Goal: Task Accomplishment & Management: Manage account settings

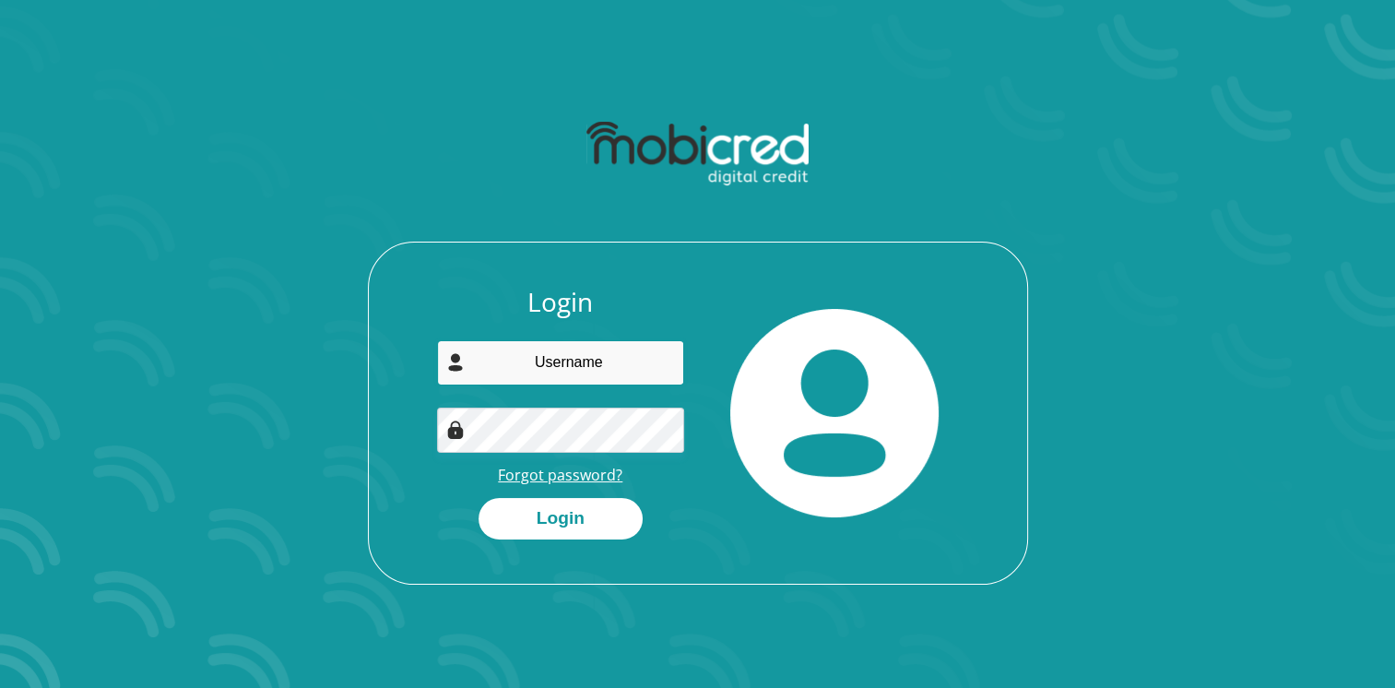
type input "[EMAIL_ADDRESS][DOMAIN_NAME]"
click at [572, 478] on link "Forgot password?" at bounding box center [560, 475] width 125 height 20
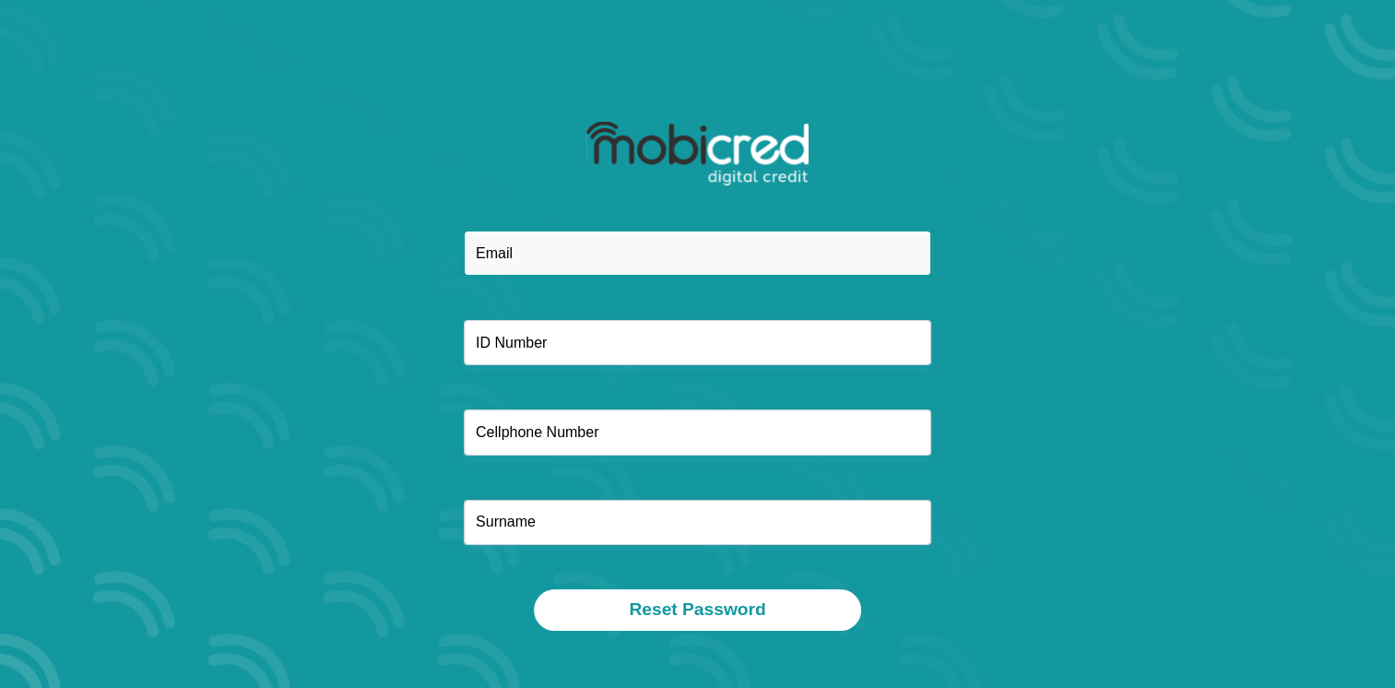
click at [674, 246] on input "email" at bounding box center [698, 253] width 468 height 45
type input "[EMAIL_ADDRESS][DOMAIN_NAME]"
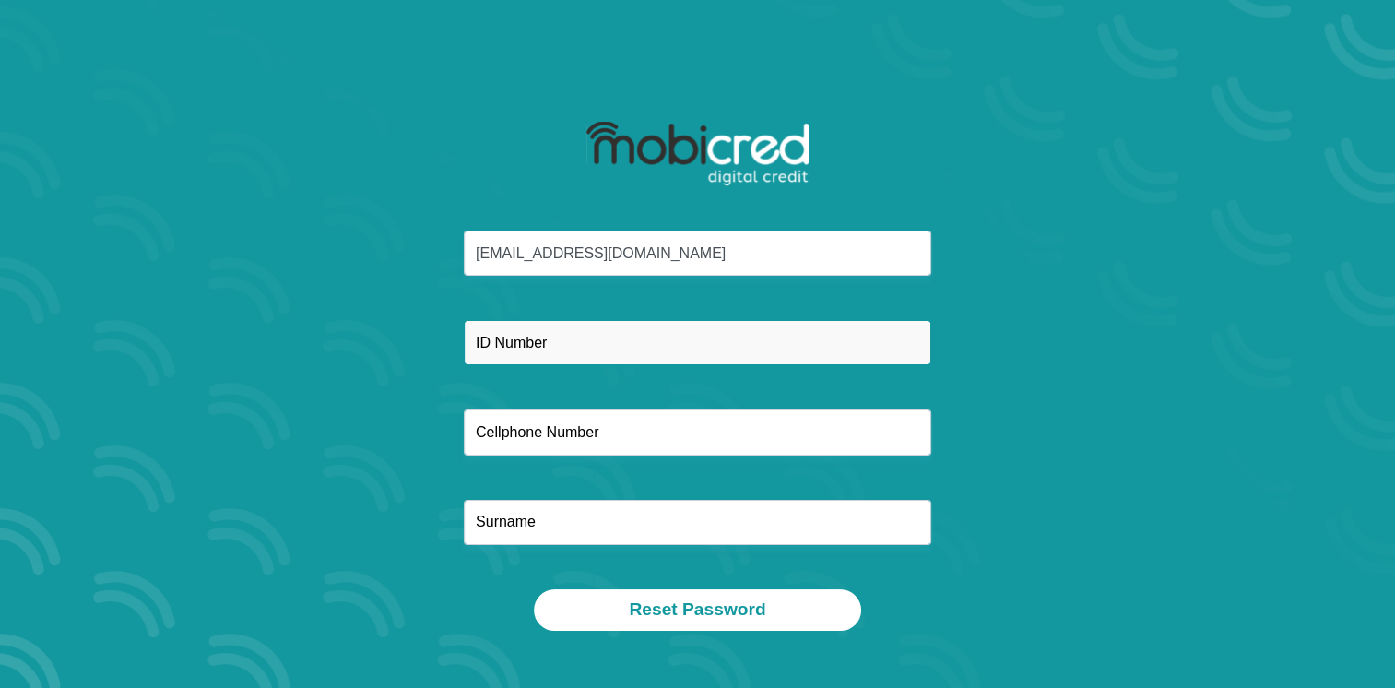
type input "0823276003"
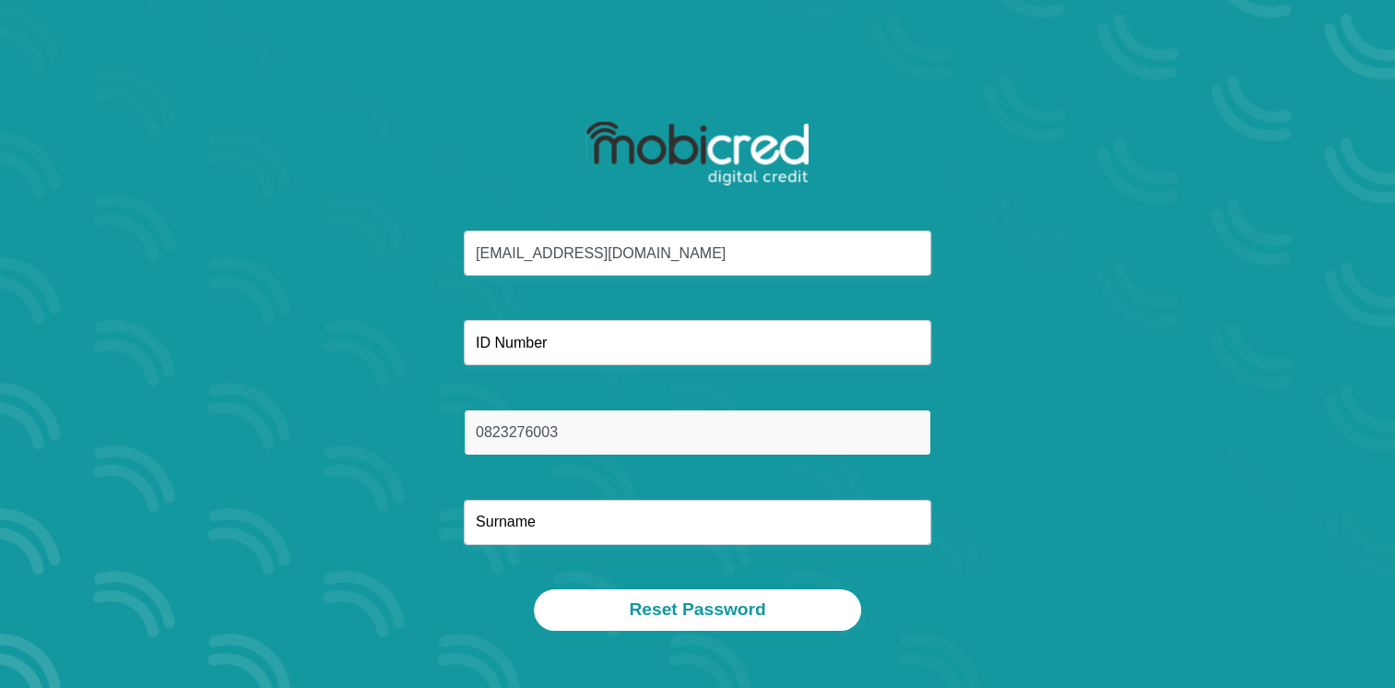
type input "Steyn"
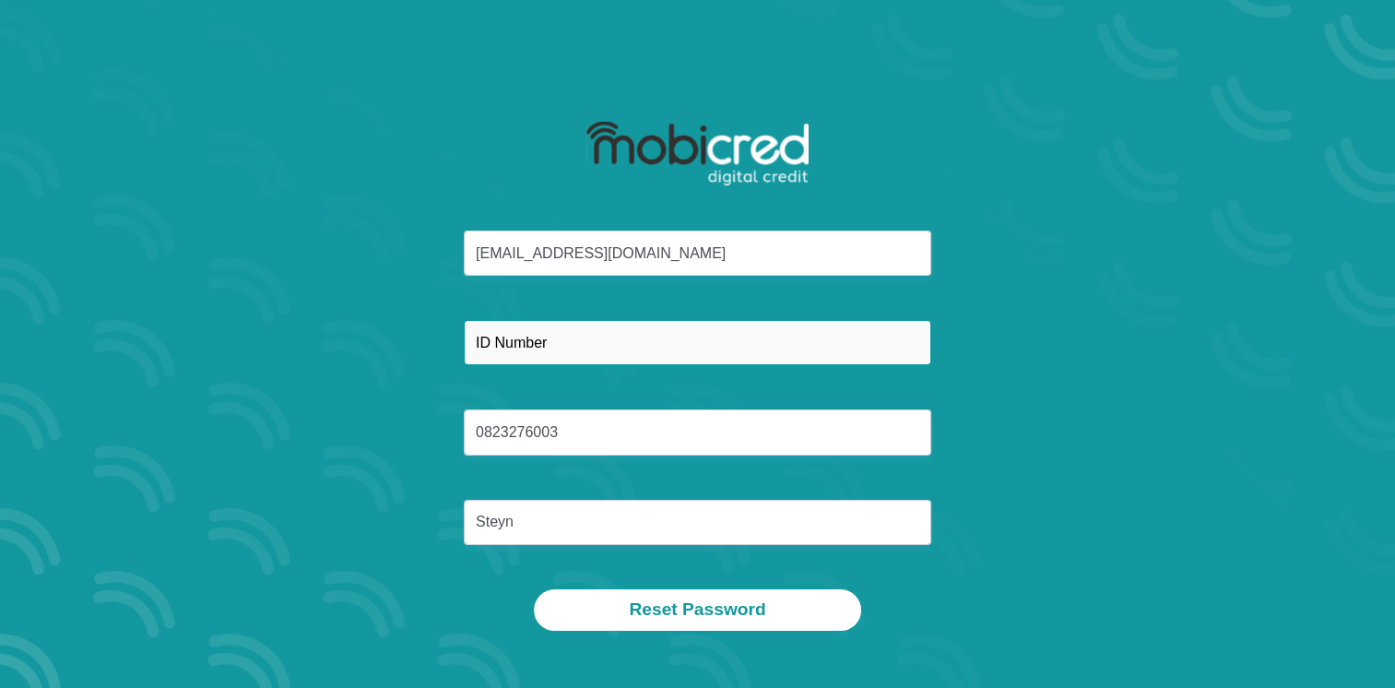
click at [606, 345] on input "text" at bounding box center [698, 342] width 468 height 45
type input "7005120209087"
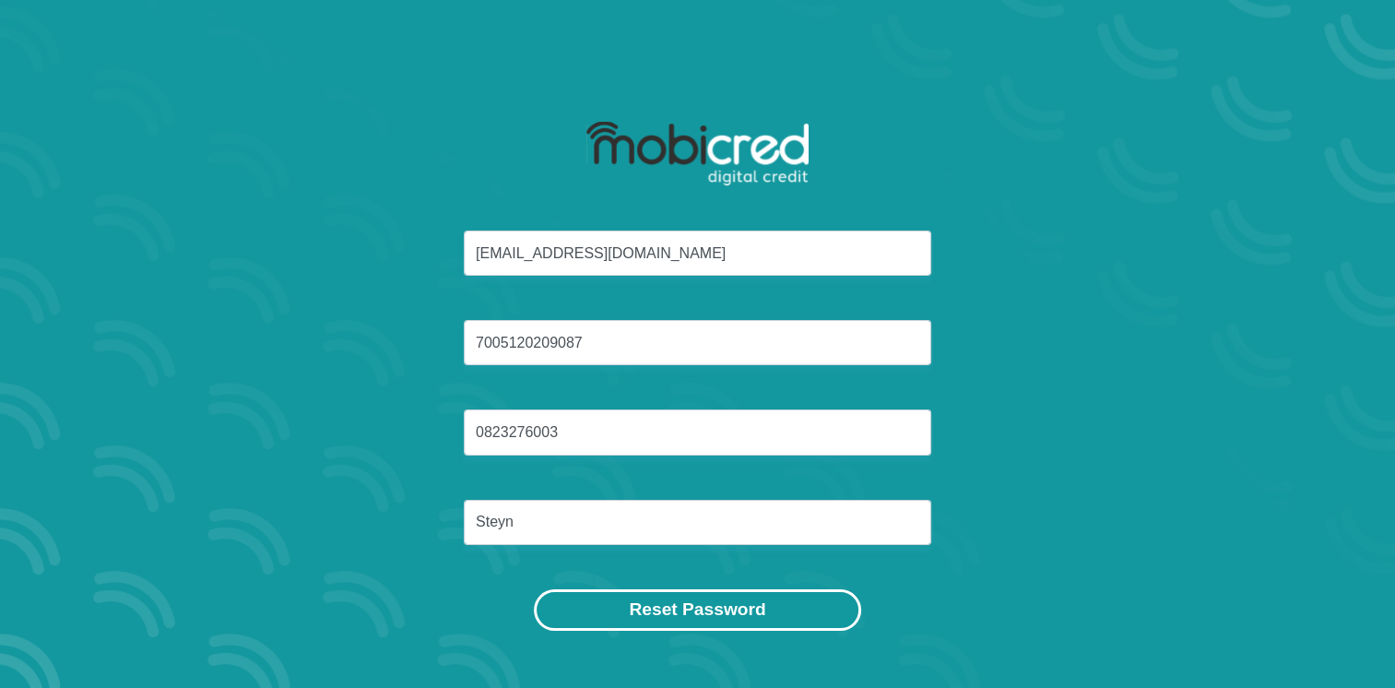
click at [719, 616] on button "Reset Password" at bounding box center [697, 610] width 326 height 42
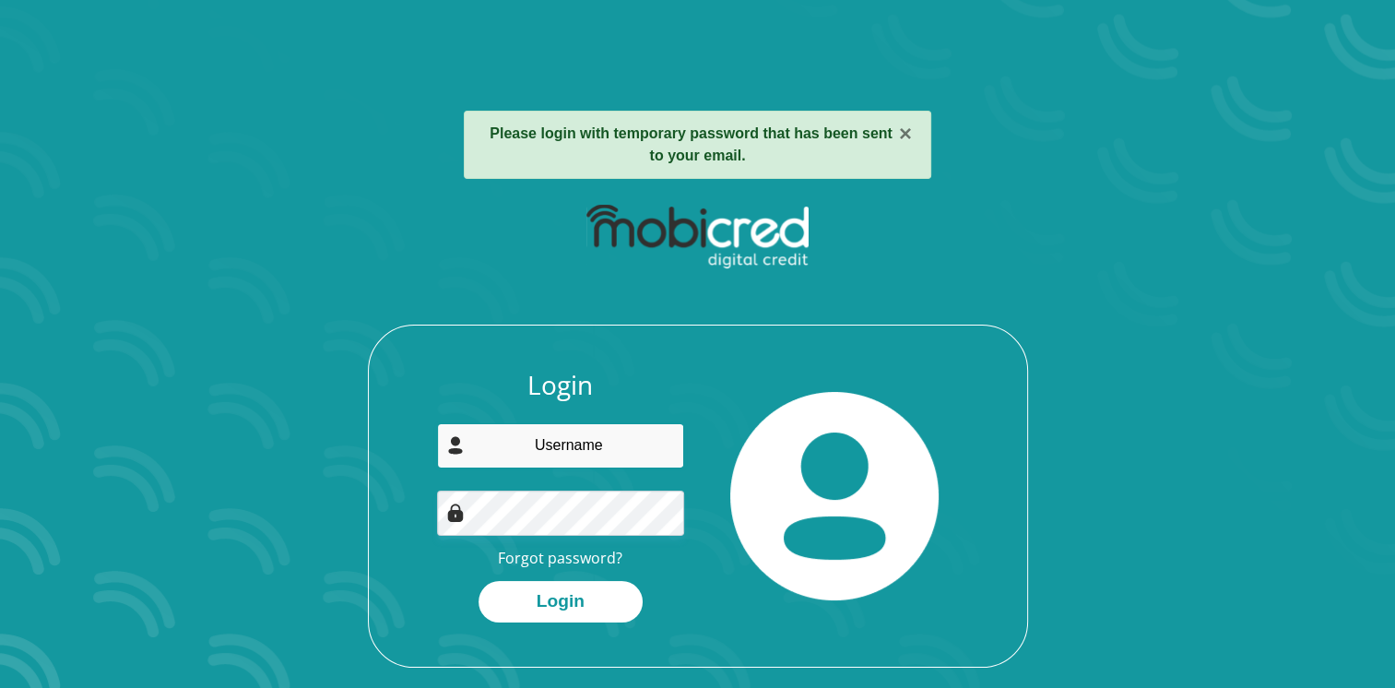
type input "[EMAIL_ADDRESS][DOMAIN_NAME]"
click at [906, 133] on button "×" at bounding box center [905, 134] width 13 height 22
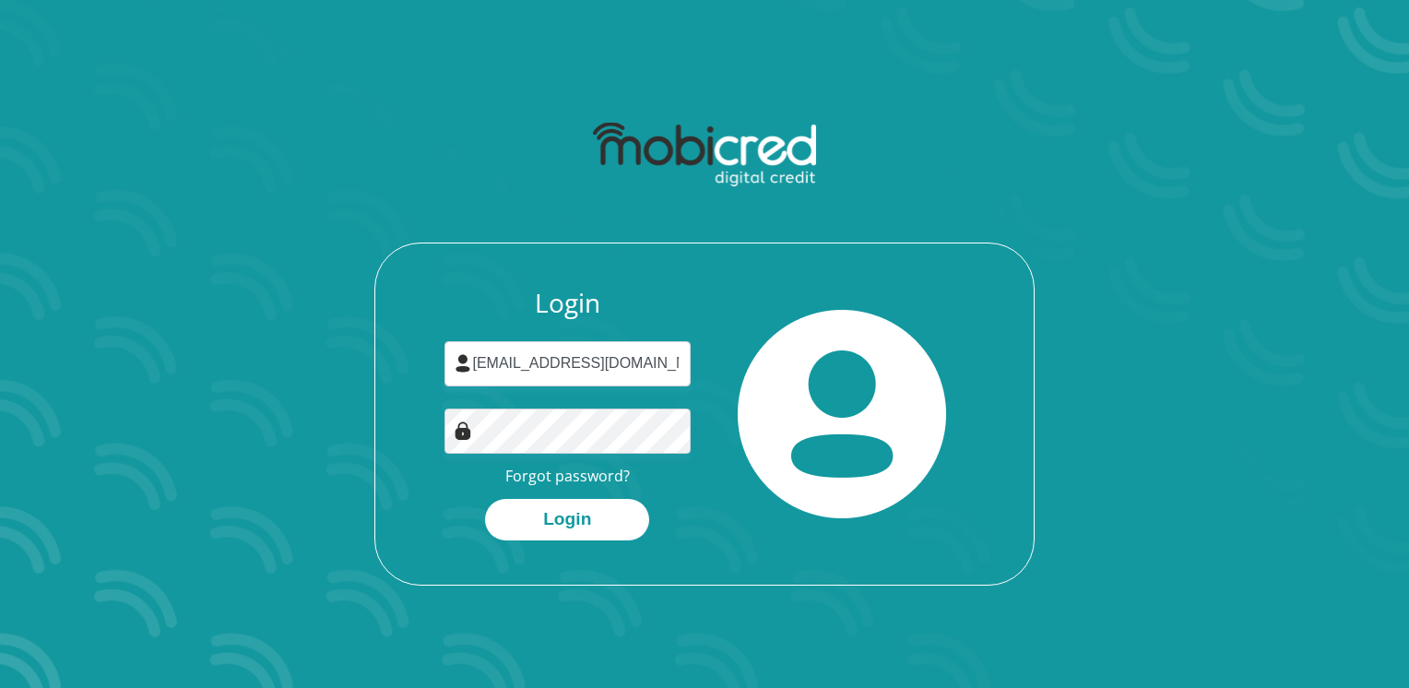
click at [951, 445] on div at bounding box center [842, 414] width 275 height 253
click at [560, 521] on button "Login" at bounding box center [567, 520] width 164 height 42
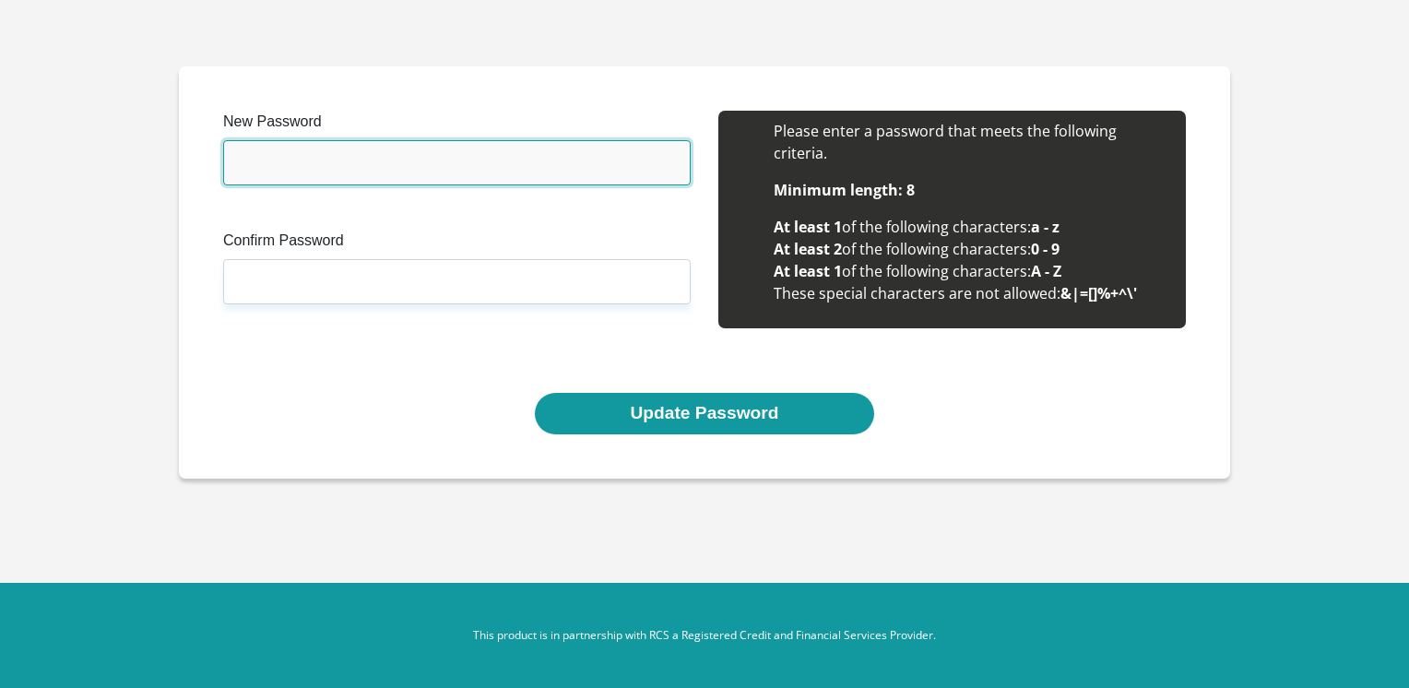
click at [379, 165] on input "New Password" at bounding box center [457, 162] width 468 height 45
type input "VannessaHennie12"
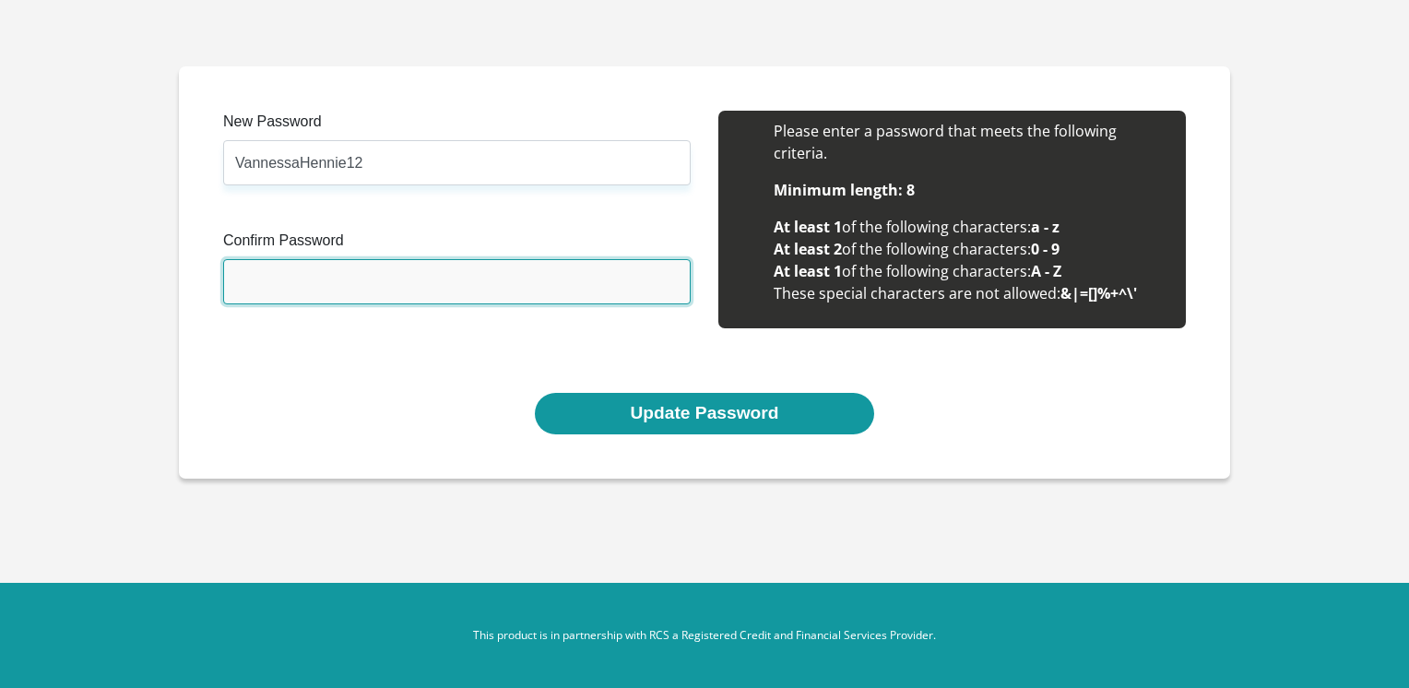
type input "VannessaHennie12"
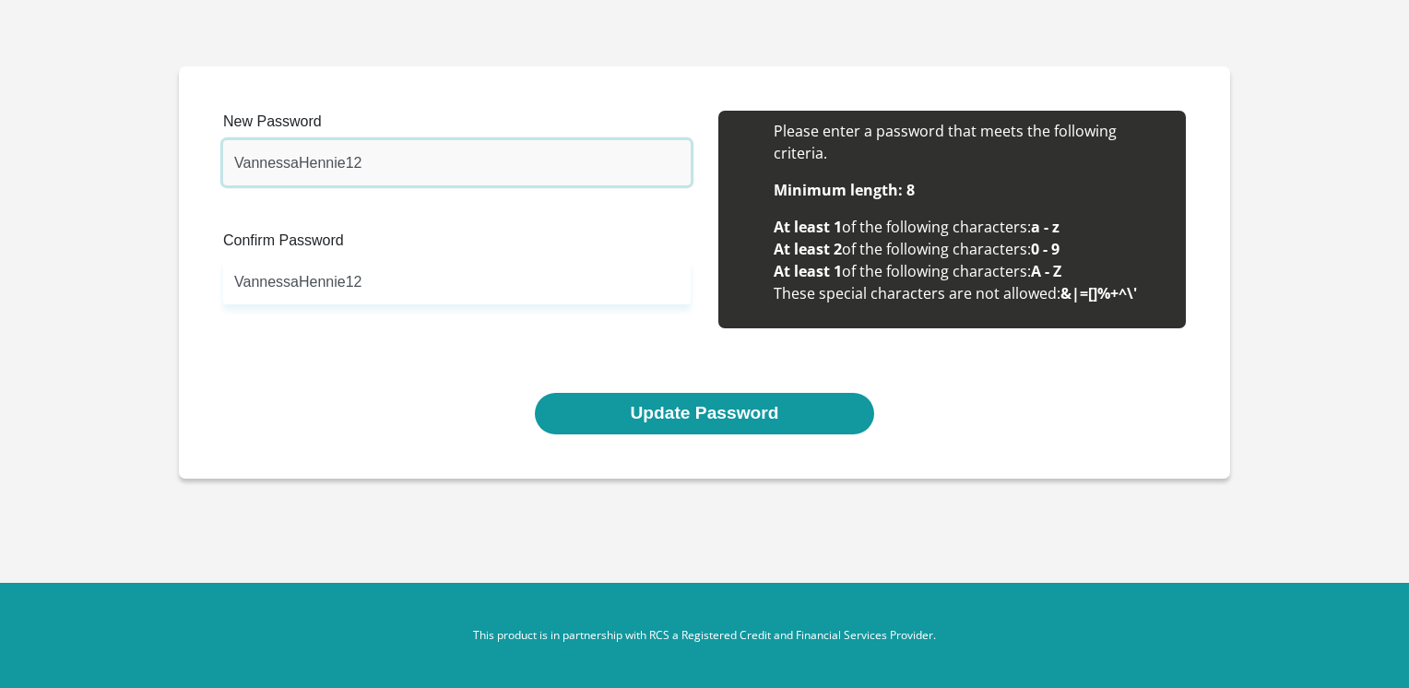
drag, startPoint x: 343, startPoint y: 165, endPoint x: 380, endPoint y: 164, distance: 36.9
click at [380, 164] on input "VannessaHennie12" at bounding box center [457, 162] width 468 height 45
type input "VannessaHennie2025"
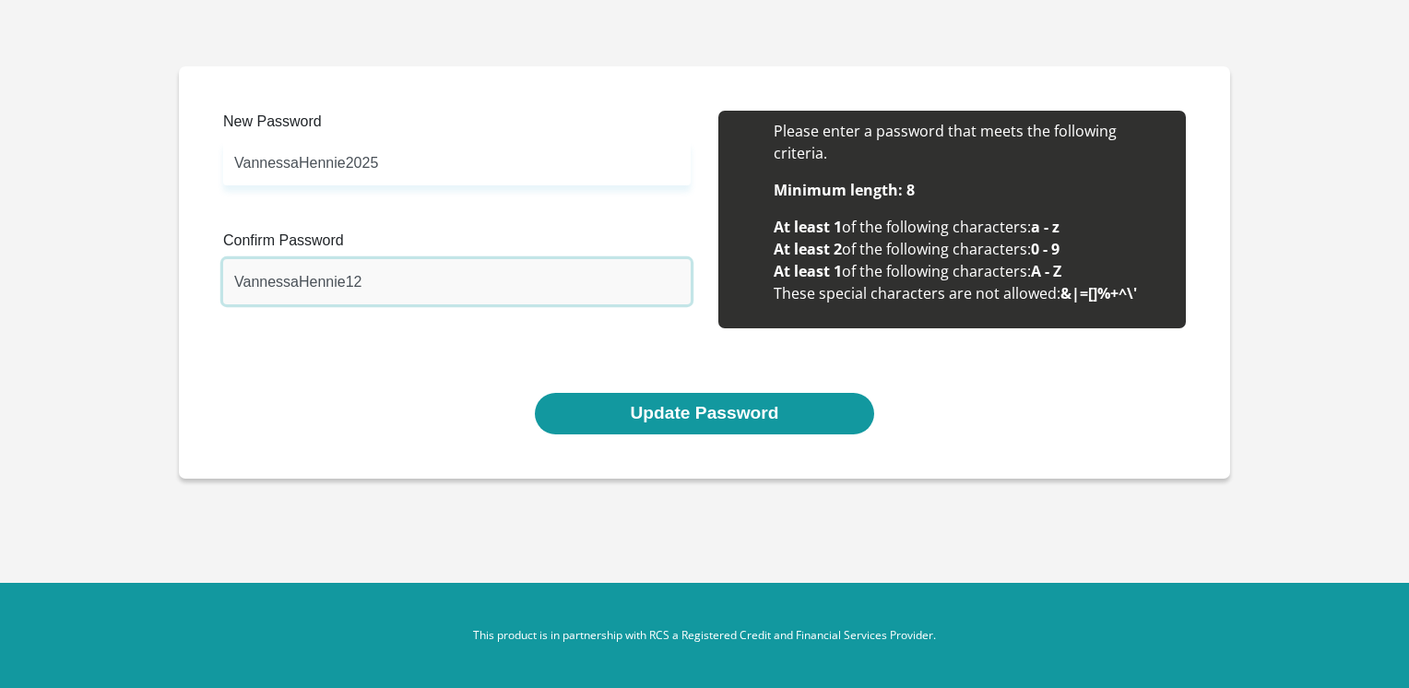
click at [355, 290] on input "VannessaHennie12" at bounding box center [457, 281] width 468 height 45
click at [345, 286] on input "VannessaHennie12" at bounding box center [457, 281] width 468 height 45
drag, startPoint x: 338, startPoint y: 282, endPoint x: 386, endPoint y: 286, distance: 47.2
click at [386, 286] on input "VannessaHennie12" at bounding box center [457, 281] width 468 height 45
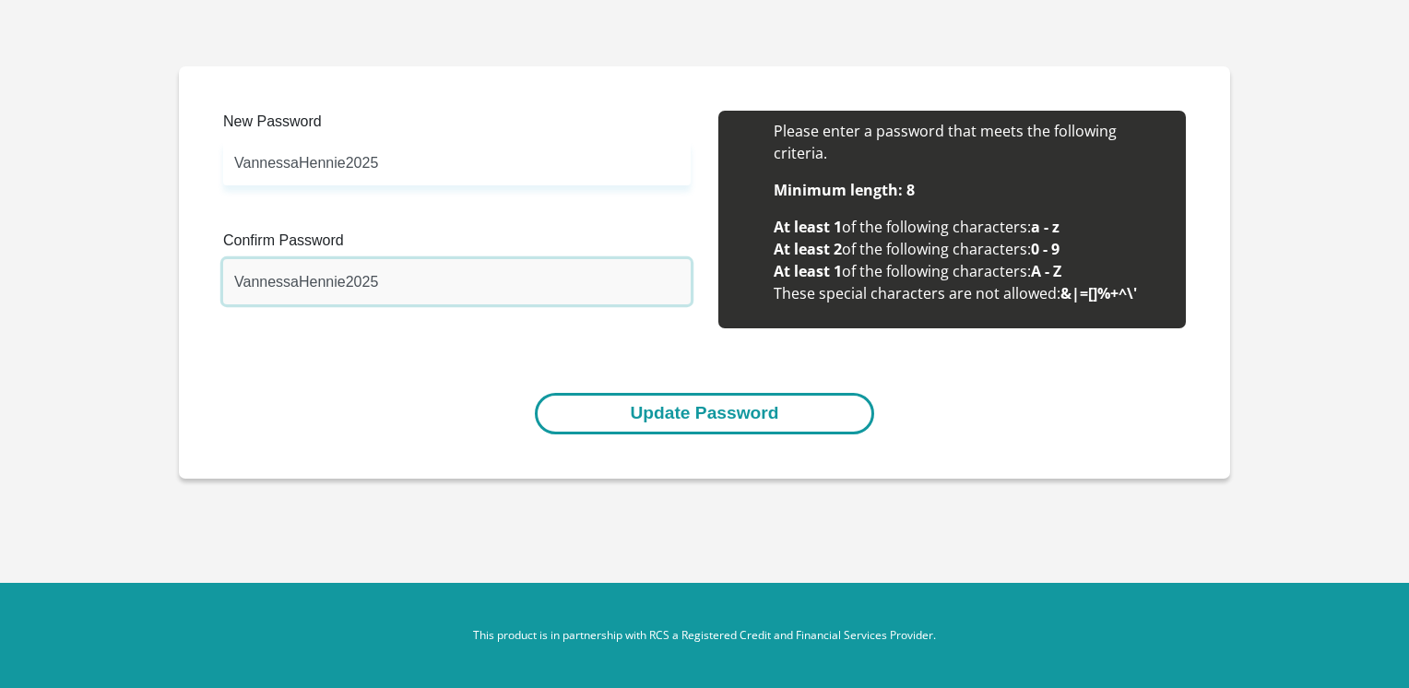
type input "VannessaHennie2025"
click at [653, 419] on button "Update Password" at bounding box center [704, 414] width 338 height 42
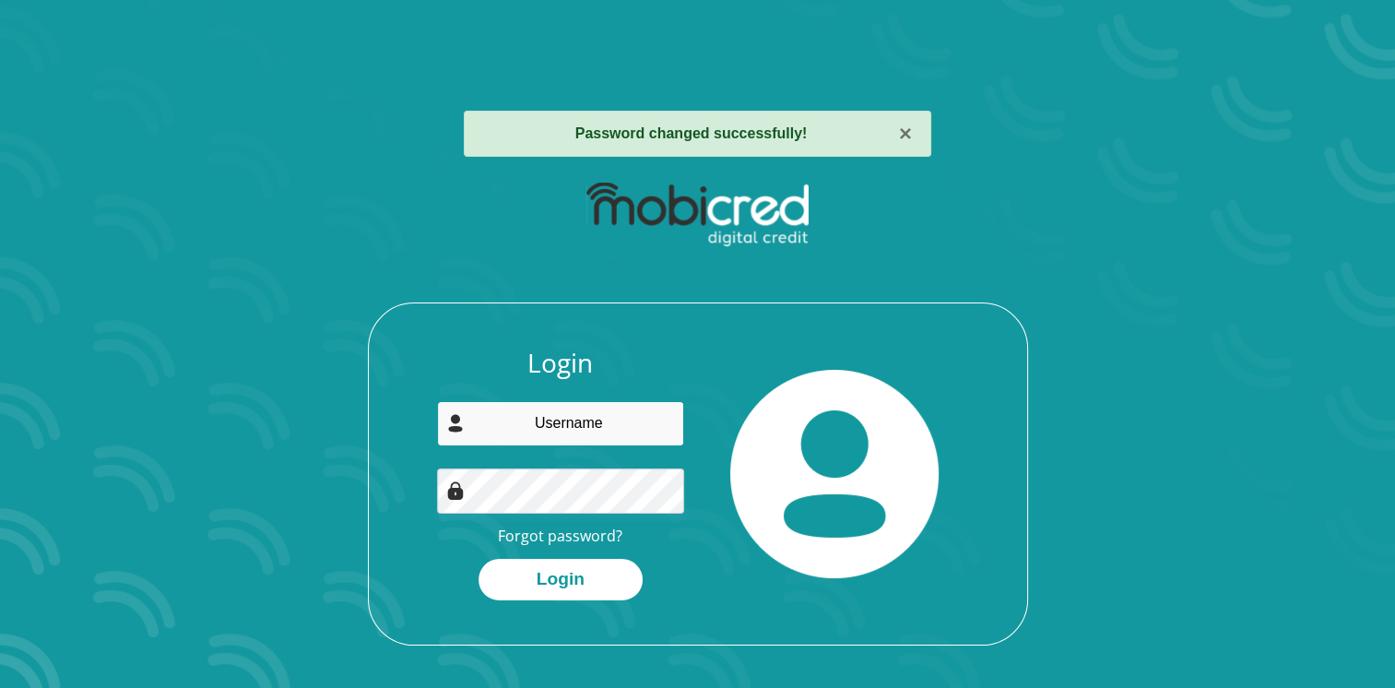
type input "[EMAIL_ADDRESS][DOMAIN_NAME]"
drag, startPoint x: 878, startPoint y: 494, endPoint x: 870, endPoint y: 501, distance: 10.5
click at [878, 494] on img at bounding box center [834, 474] width 208 height 208
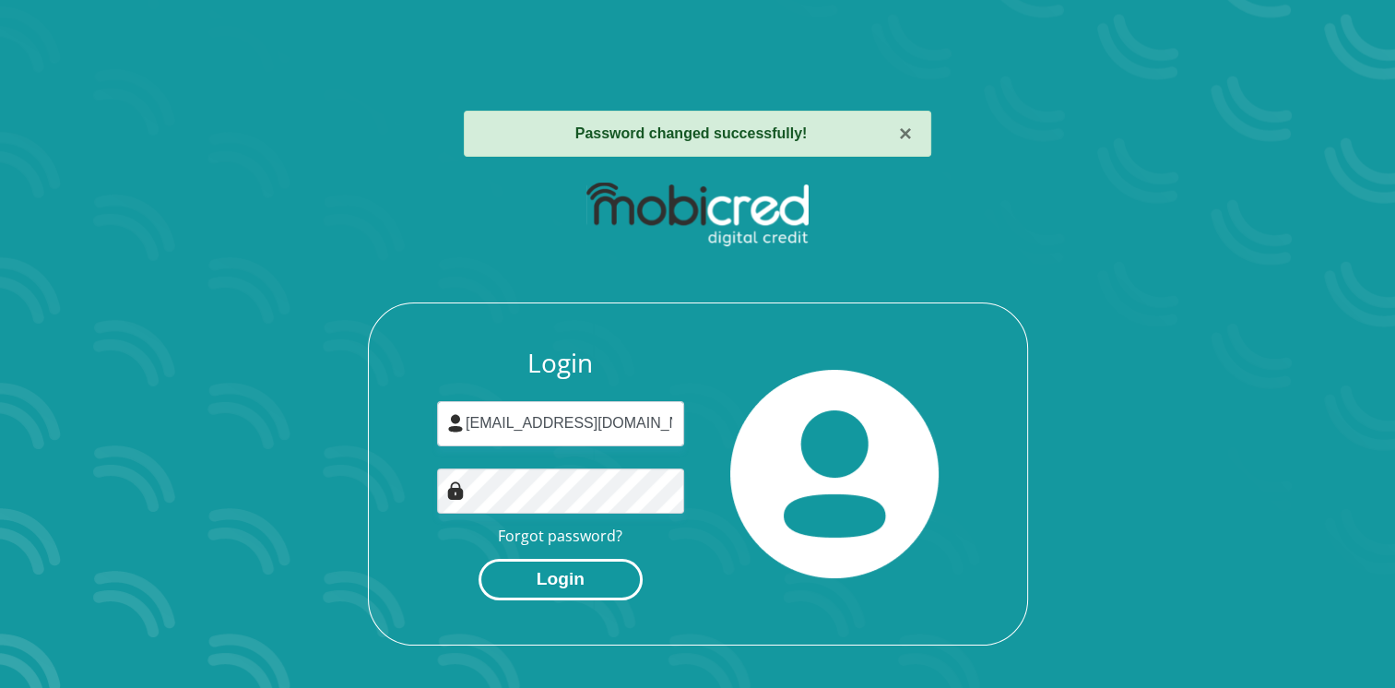
click at [571, 583] on button "Login" at bounding box center [561, 580] width 164 height 42
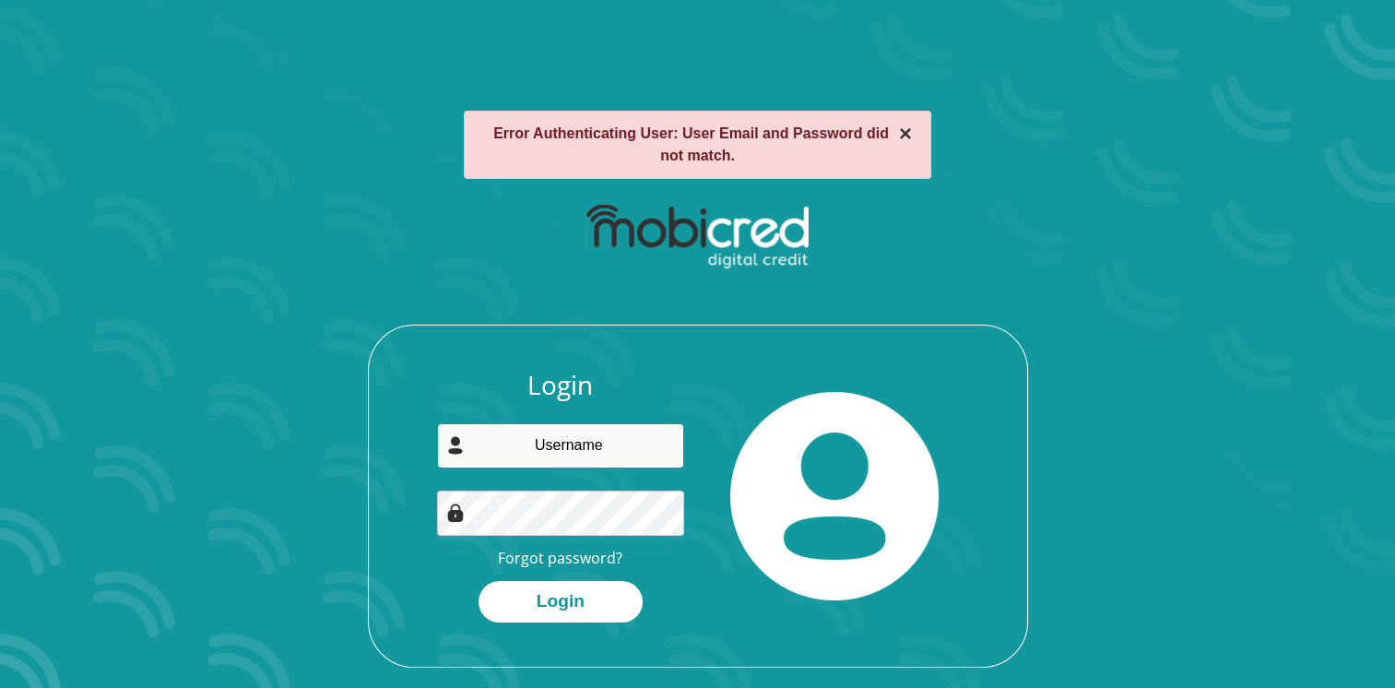
type input "[EMAIL_ADDRESS][DOMAIN_NAME]"
click at [906, 135] on button "×" at bounding box center [905, 134] width 13 height 22
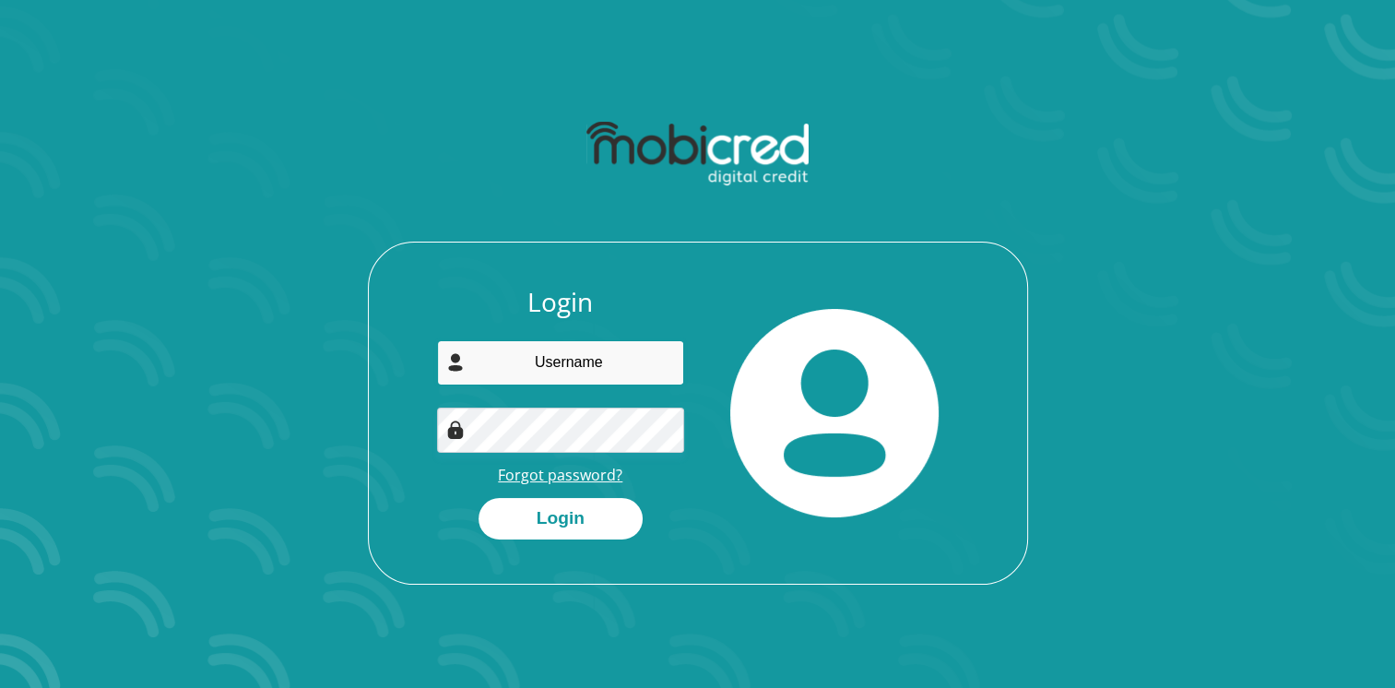
type input "[EMAIL_ADDRESS][DOMAIN_NAME]"
click at [583, 478] on link "Forgot password?" at bounding box center [560, 475] width 125 height 20
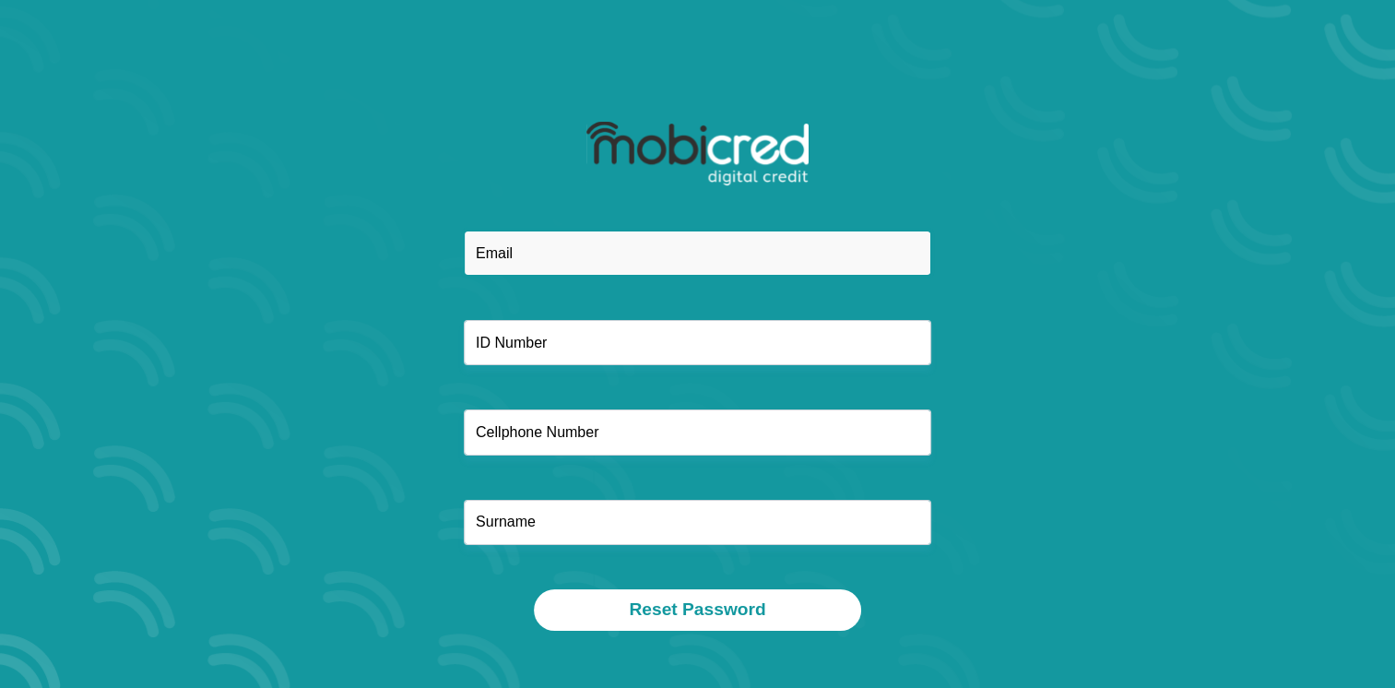
click at [612, 253] on input "email" at bounding box center [698, 253] width 468 height 45
type input "[EMAIL_ADDRESS][DOMAIN_NAME]"
type input "0823276003"
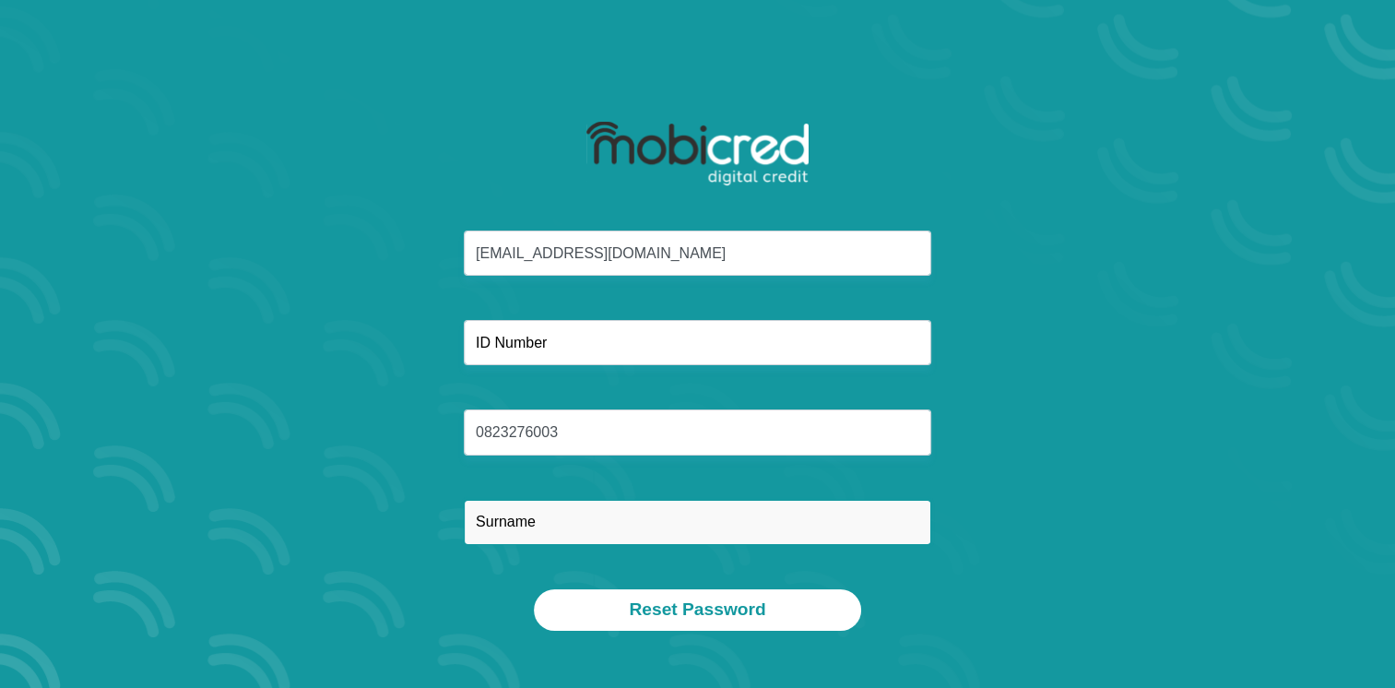
type input "Steyn"
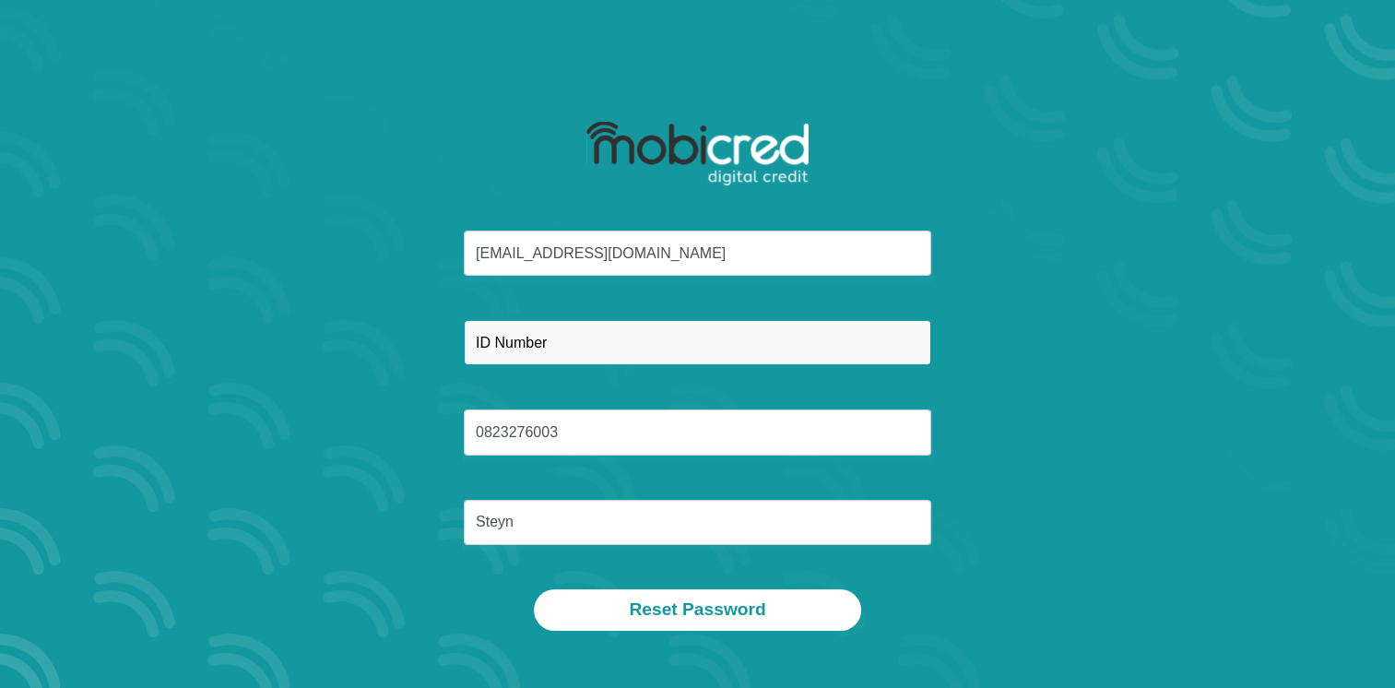
click at [593, 356] on input "text" at bounding box center [698, 342] width 468 height 45
type input "7005120209087"
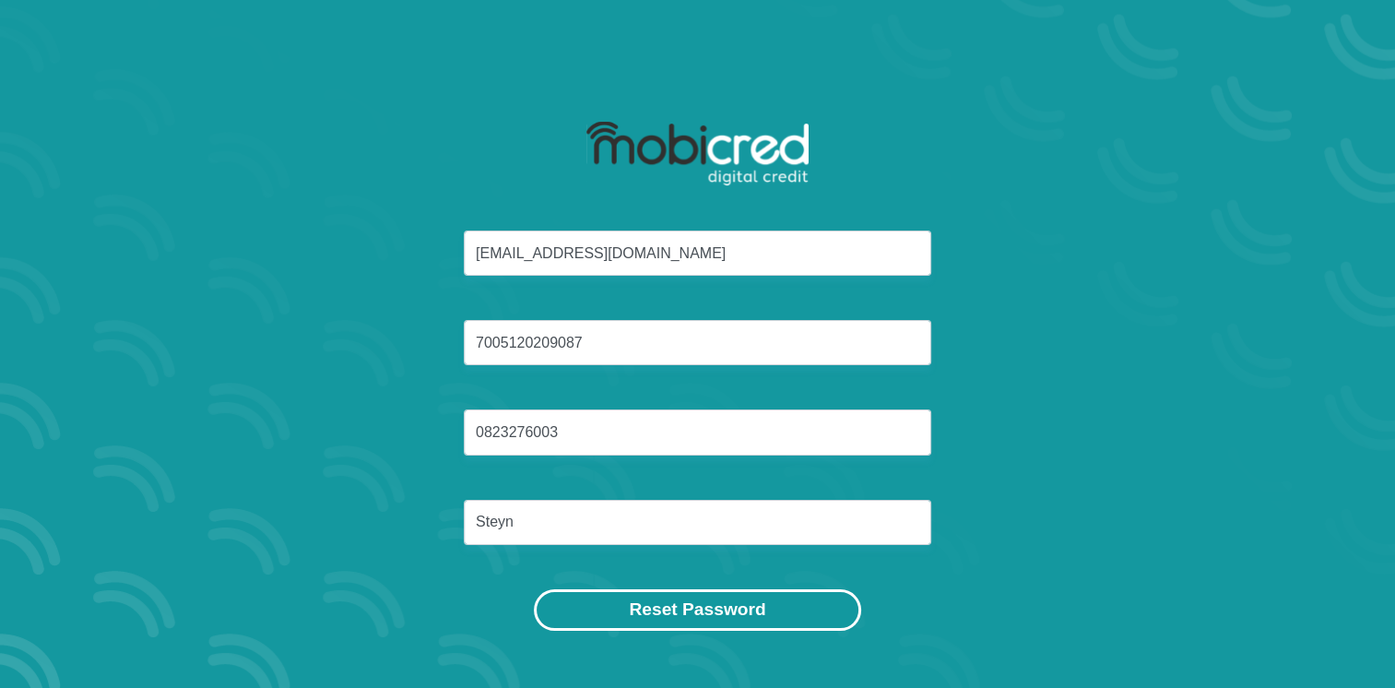
click at [684, 611] on button "Reset Password" at bounding box center [697, 610] width 326 height 42
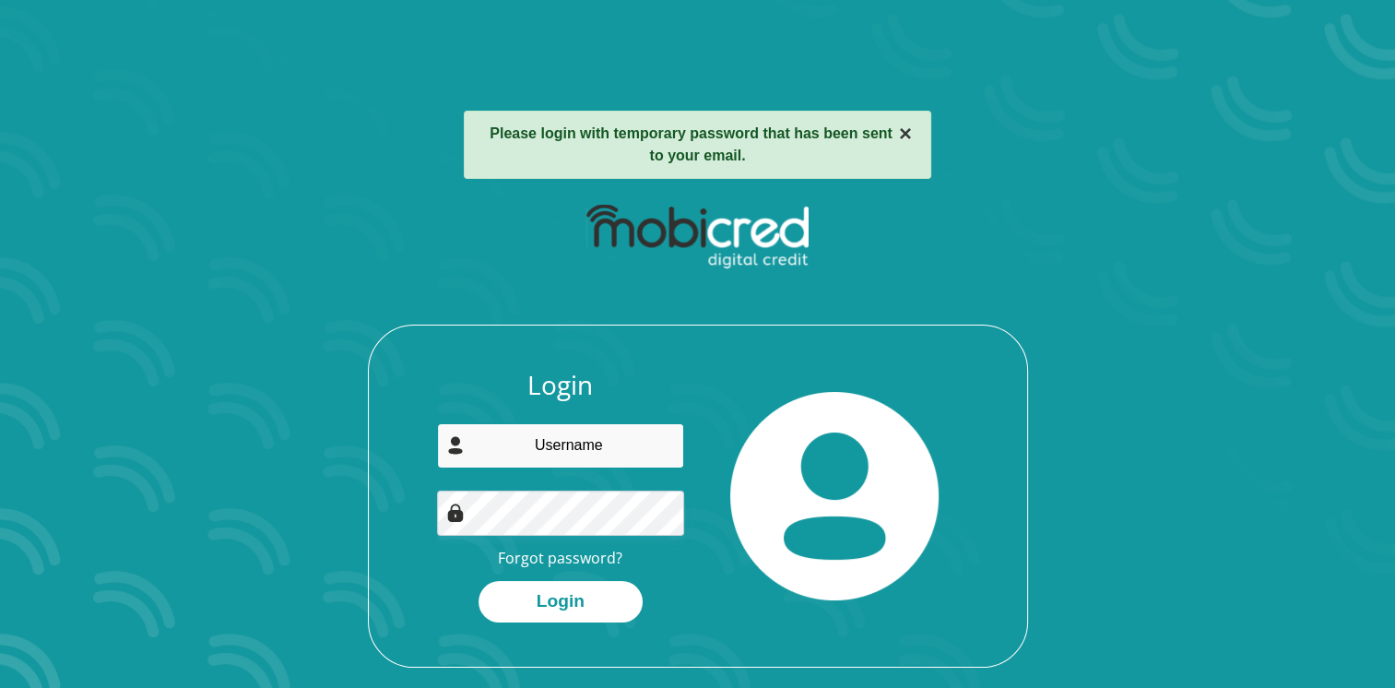
type input "[EMAIL_ADDRESS][DOMAIN_NAME]"
click at [902, 136] on button "×" at bounding box center [905, 134] width 13 height 22
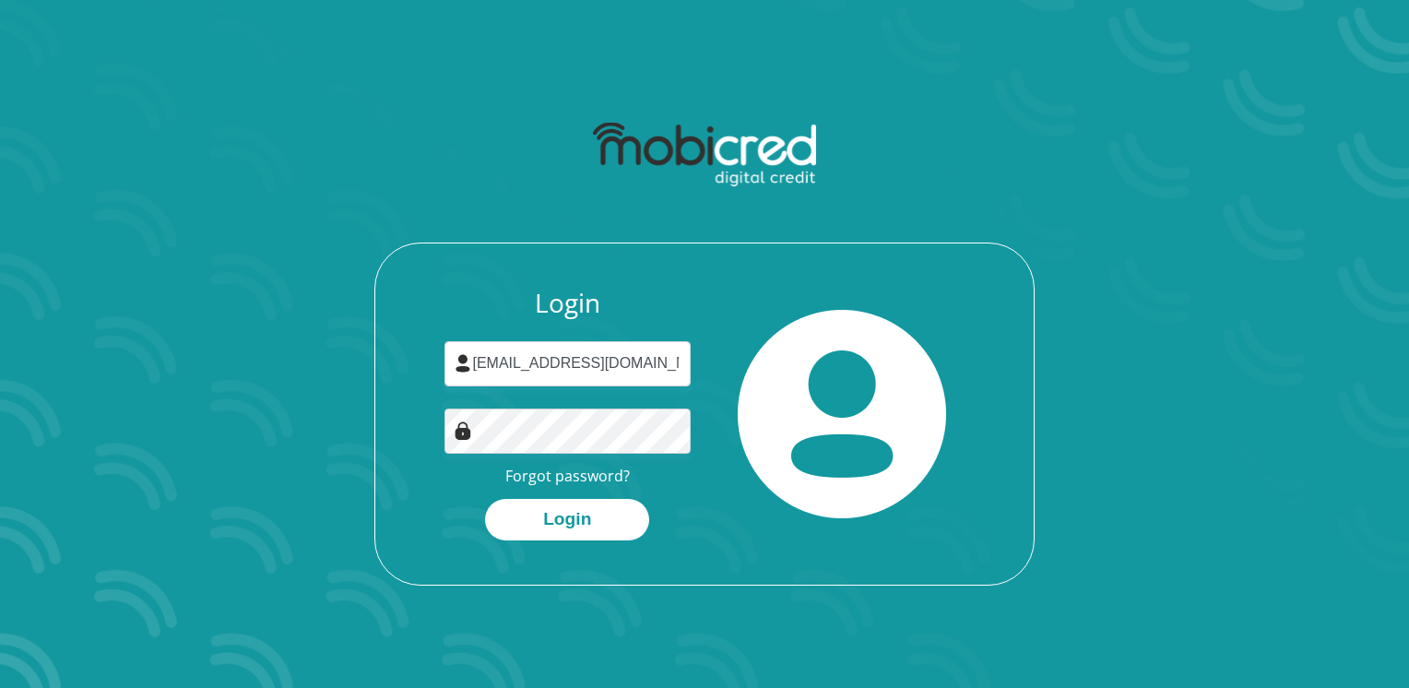
click at [886, 544] on div "Login vhk1220@gmail.com Forgot password? Login" at bounding box center [704, 436] width 658 height 297
click at [564, 515] on button "Login" at bounding box center [567, 520] width 164 height 42
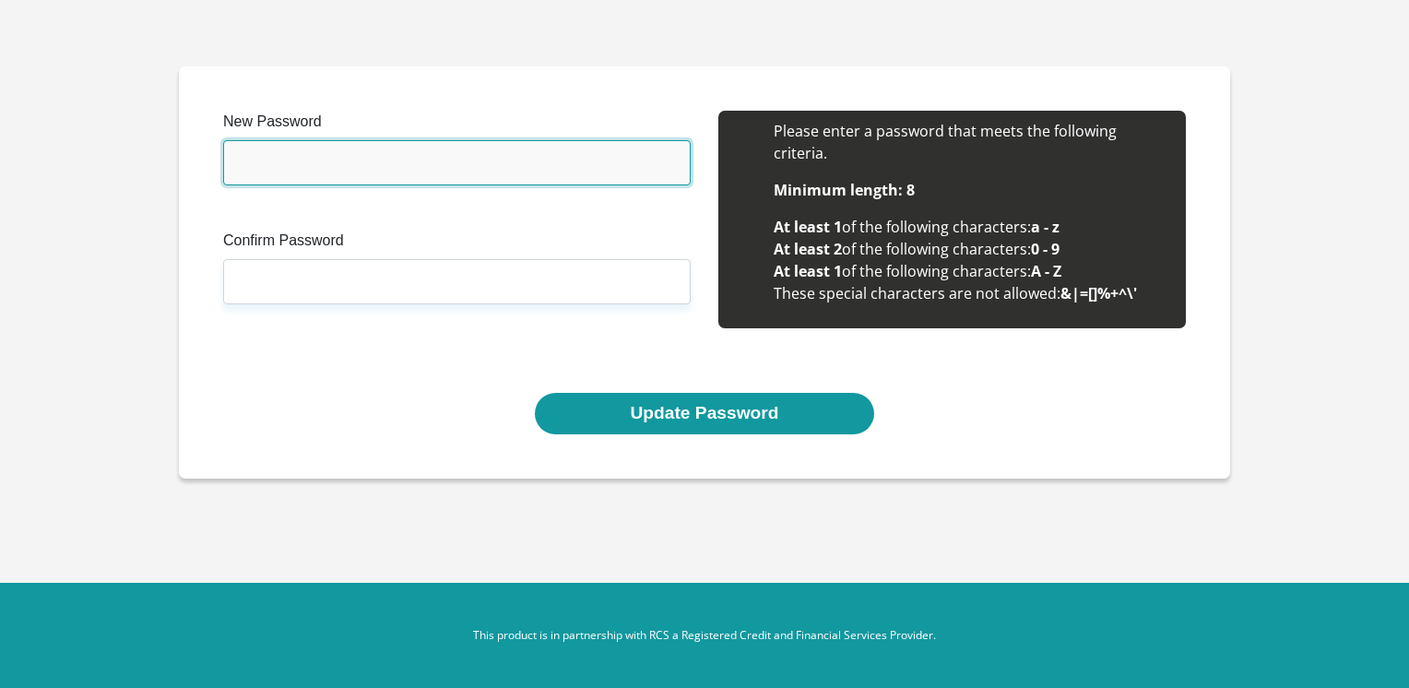
click at [293, 157] on input "New Password" at bounding box center [457, 162] width 468 height 45
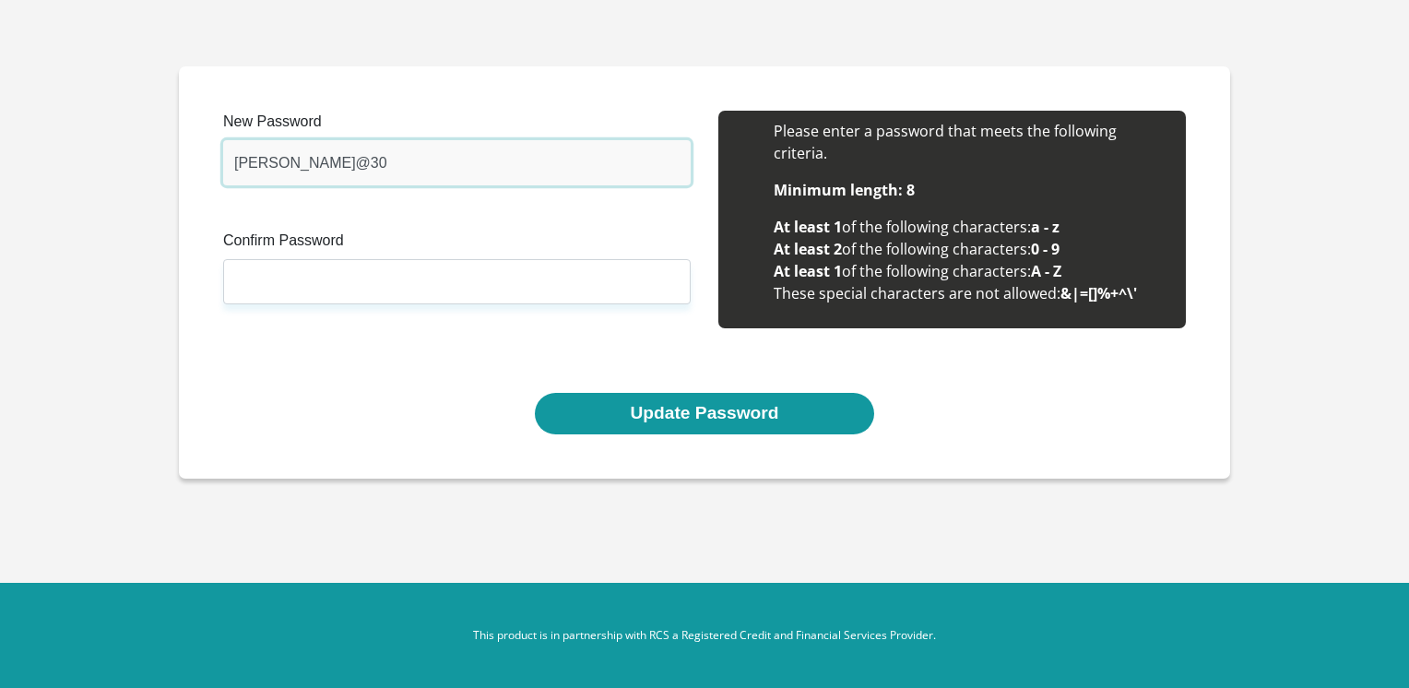
type input "Mayson@30"
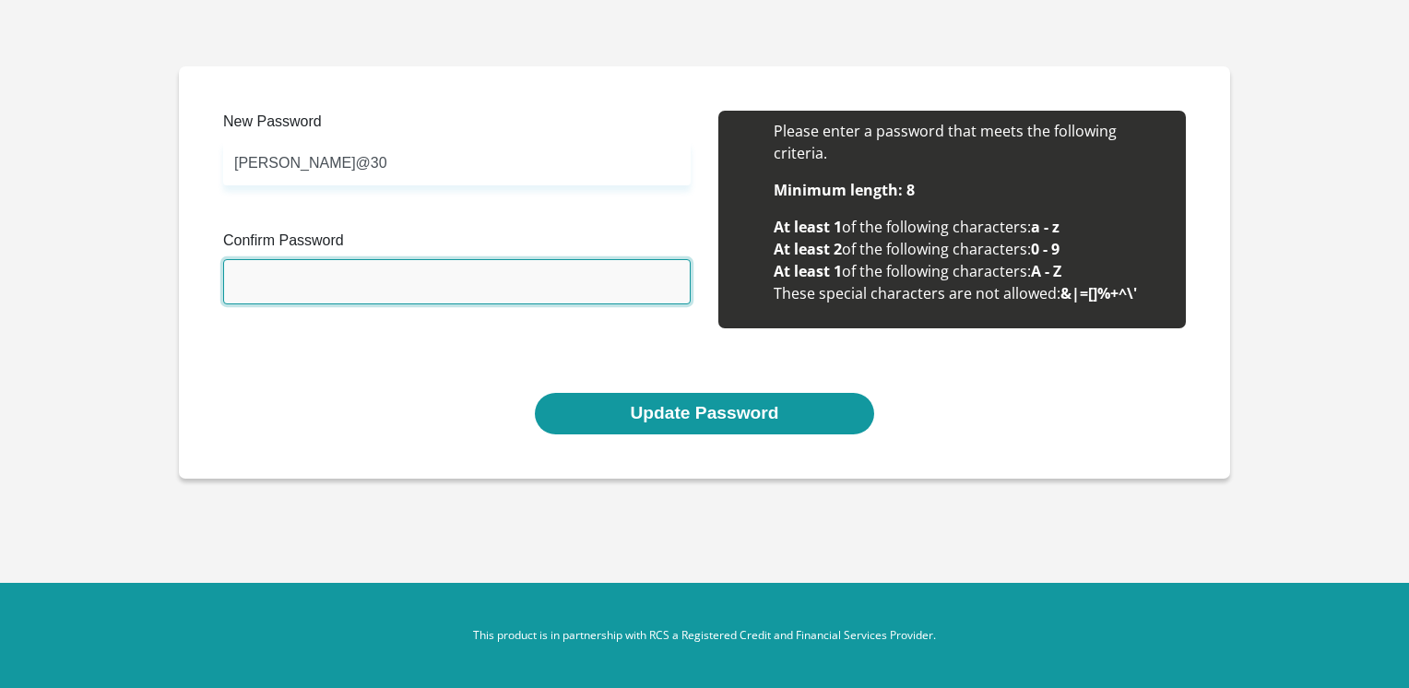
click at [299, 280] on input "Confirm Password" at bounding box center [457, 281] width 468 height 45
type input "Mayson@30"
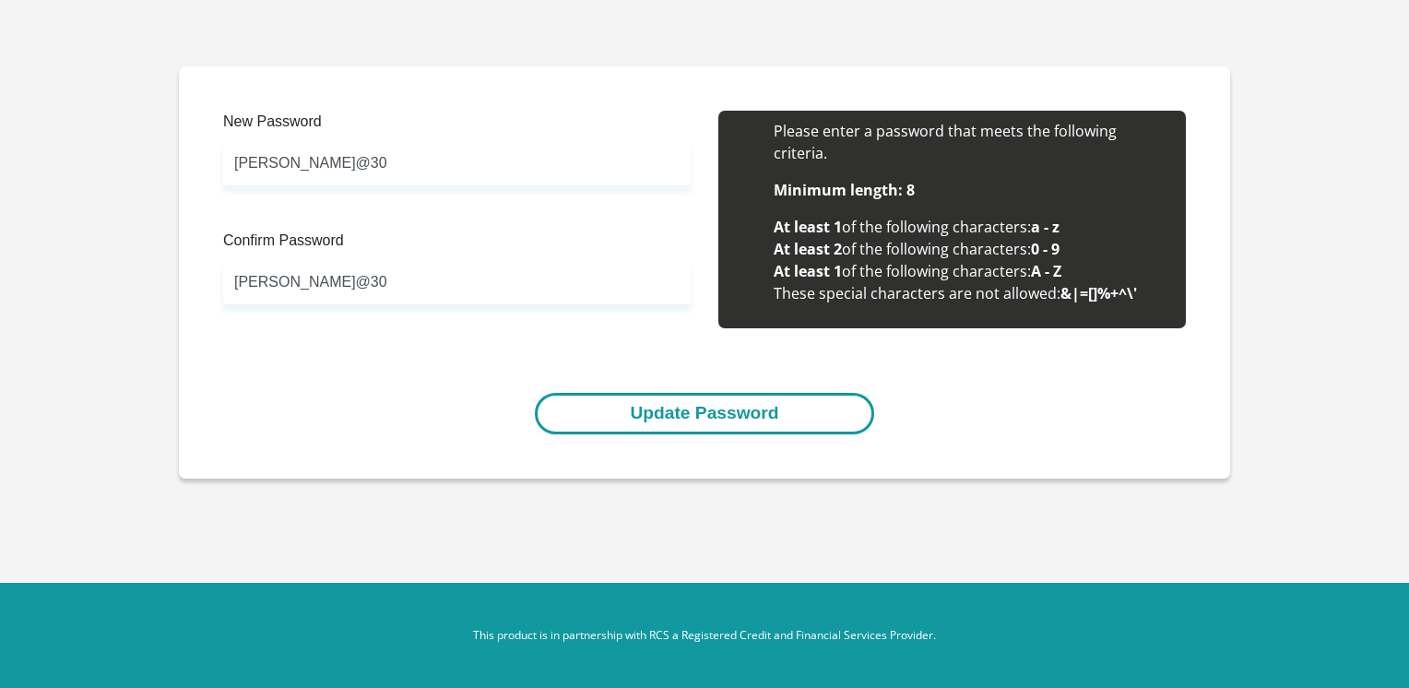
click at [682, 421] on button "Update Password" at bounding box center [704, 414] width 338 height 42
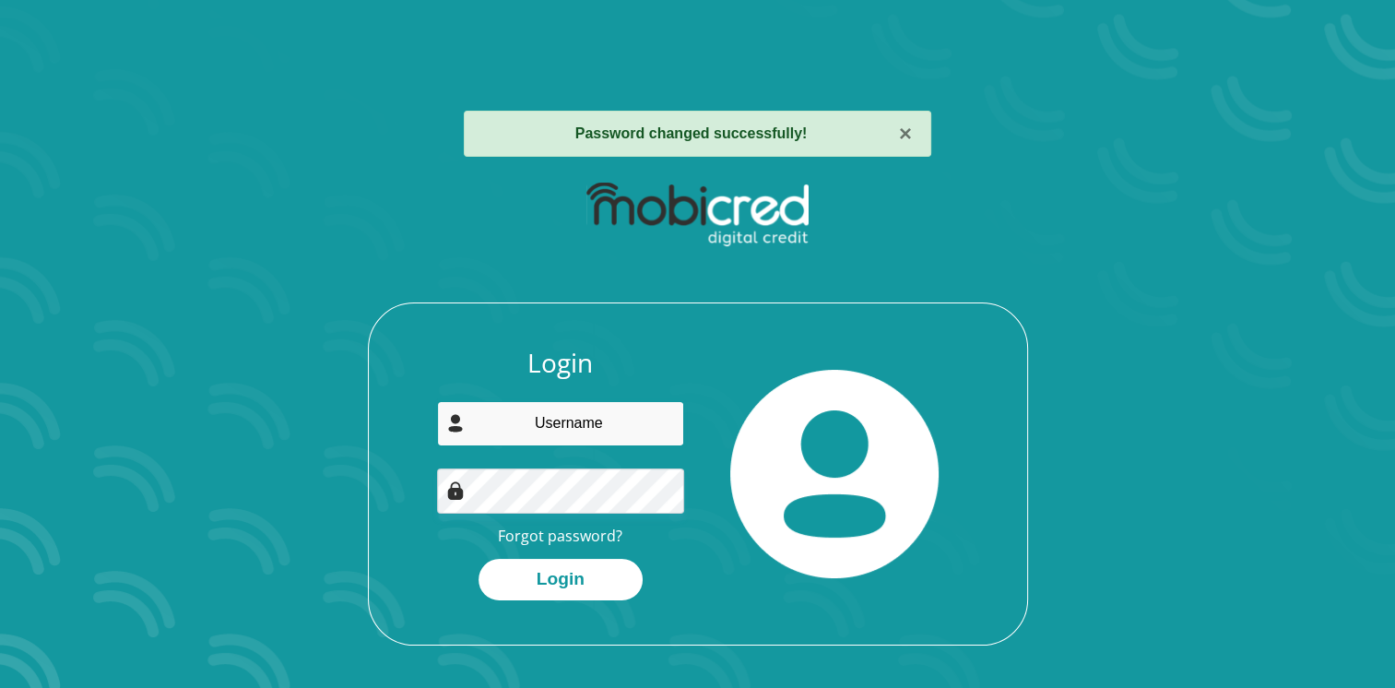
type input "[EMAIL_ADDRESS][DOMAIN_NAME]"
click at [943, 518] on div at bounding box center [835, 474] width 275 height 253
click at [763, 467] on img at bounding box center [834, 474] width 208 height 208
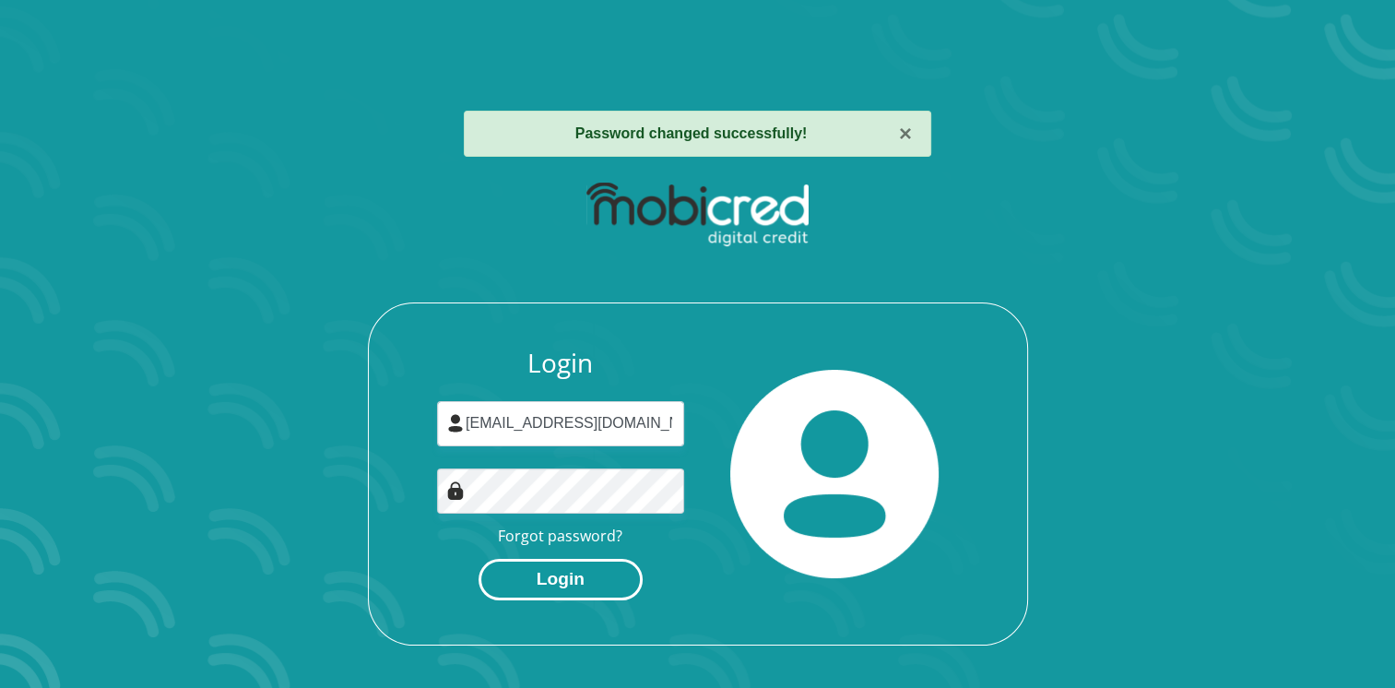
click at [572, 581] on button "Login" at bounding box center [561, 580] width 164 height 42
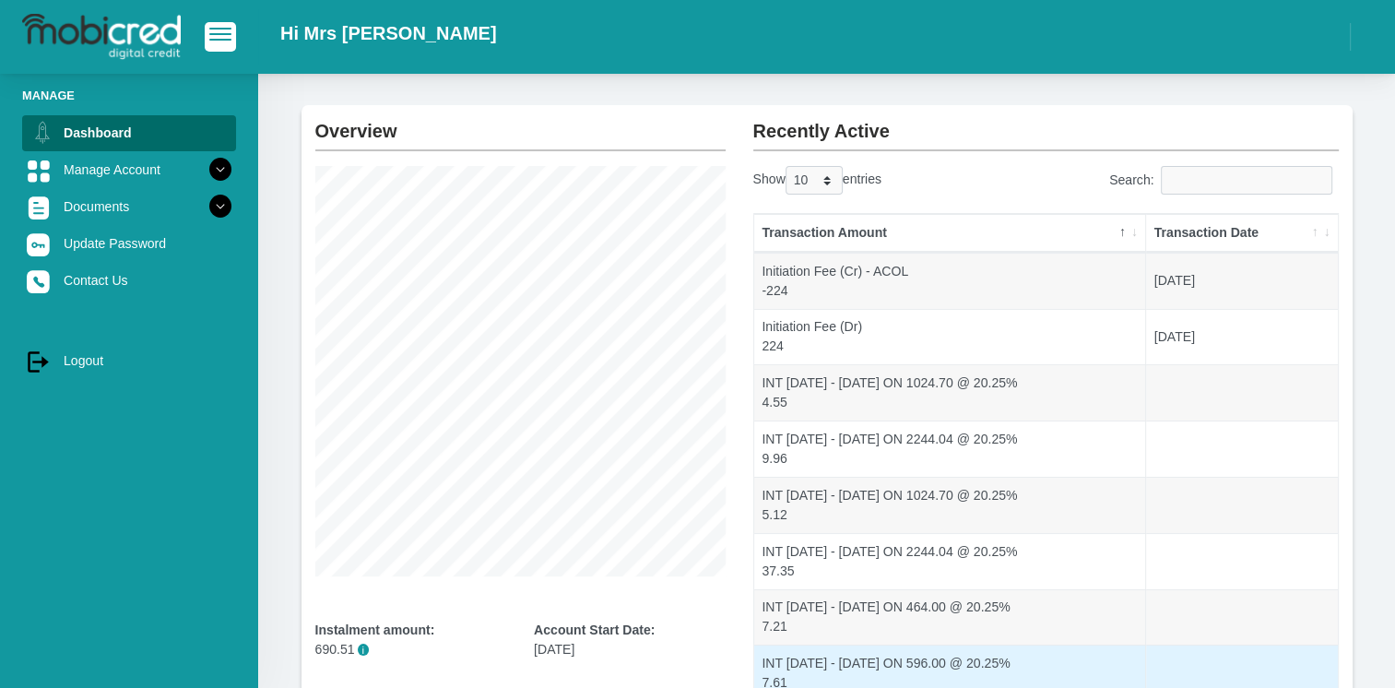
scroll to position [347, 0]
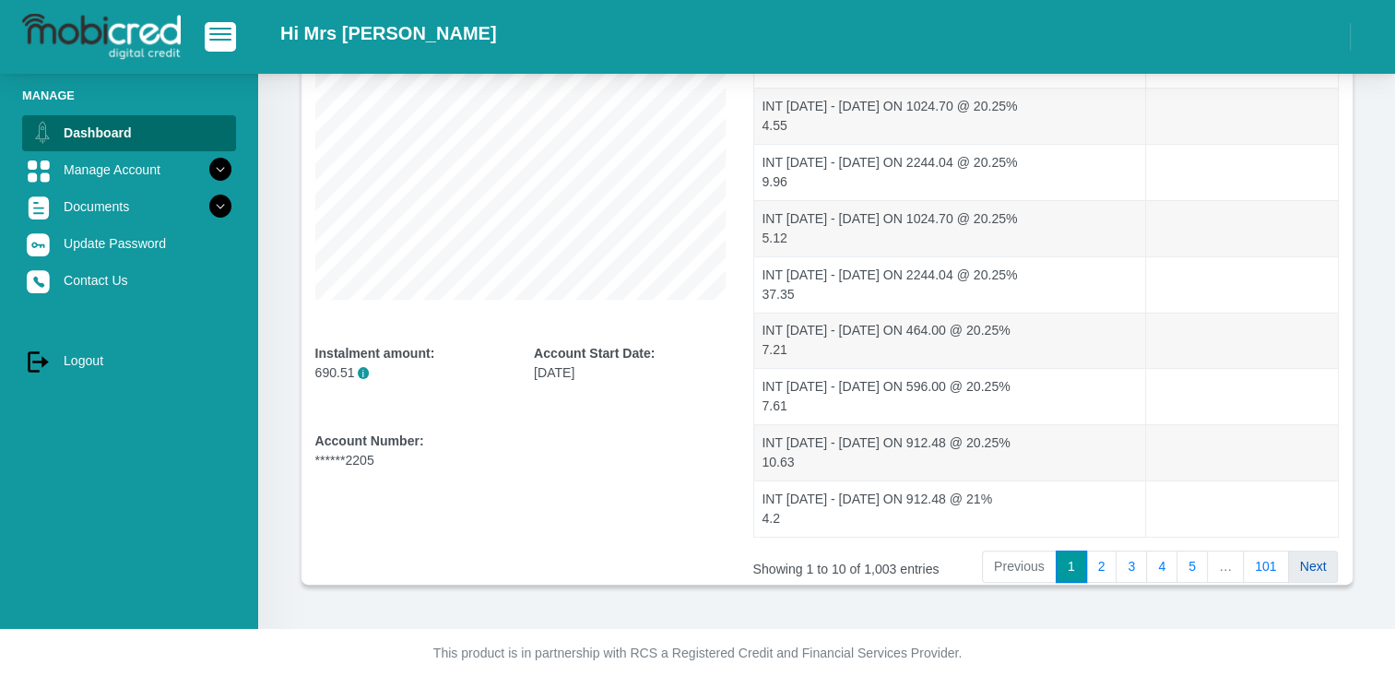
click at [1315, 568] on link "Next" at bounding box center [1313, 567] width 51 height 33
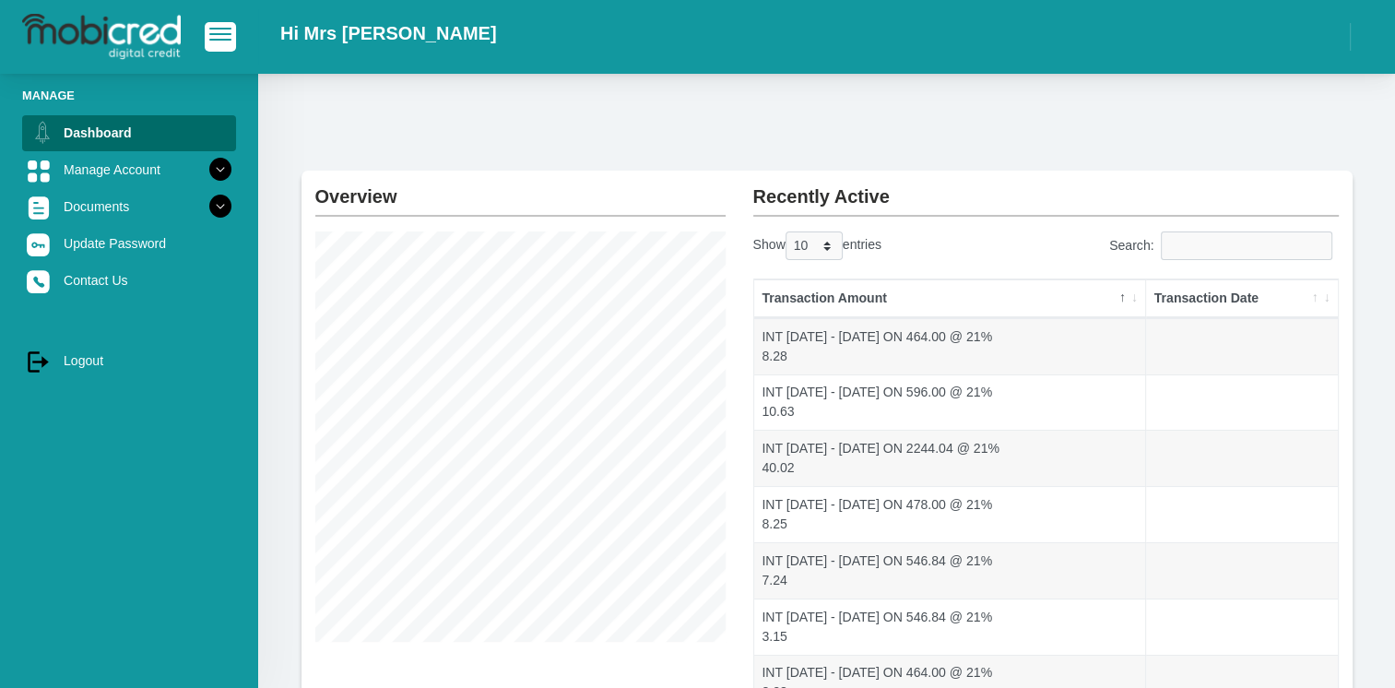
scroll to position [0, 0]
